Goal: Information Seeking & Learning: Learn about a topic

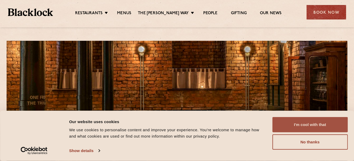
click at [309, 126] on button "I'm cool with that" at bounding box center [309, 124] width 75 height 15
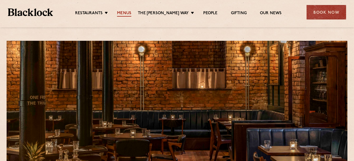
click at [131, 14] on link "Menus" at bounding box center [124, 14] width 14 height 6
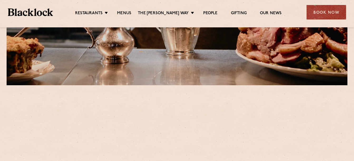
scroll to position [132, 0]
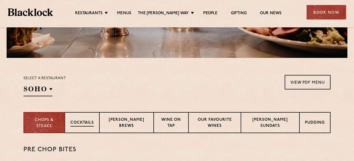
click at [76, 124] on p "Cocktails" at bounding box center [81, 123] width 23 height 7
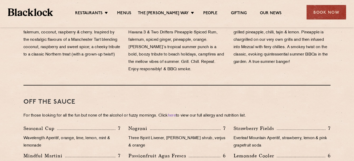
scroll to position [631, 0]
